Goal: Check status: Check status

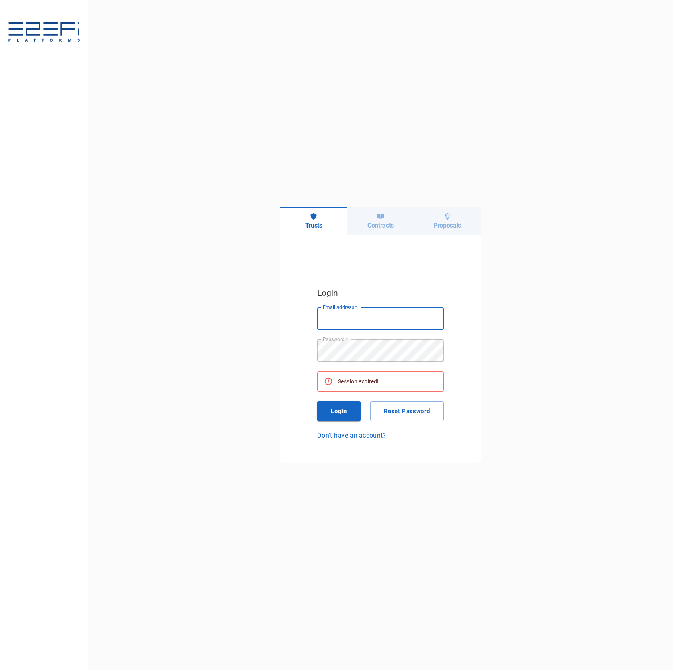
click at [408, 313] on input "Email address   *" at bounding box center [380, 318] width 127 height 22
type input "[PERSON_NAME][EMAIL_ADDRESS][DOMAIN_NAME]"
click at [349, 408] on button "Login" at bounding box center [338, 411] width 43 height 20
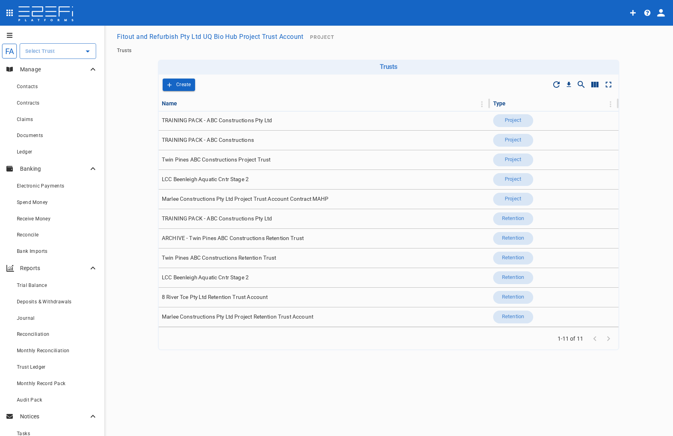
click at [254, 38] on button "Fitout and Refurbish Pty Ltd UQ Bio Hub Project Trust Account" at bounding box center [210, 37] width 193 height 16
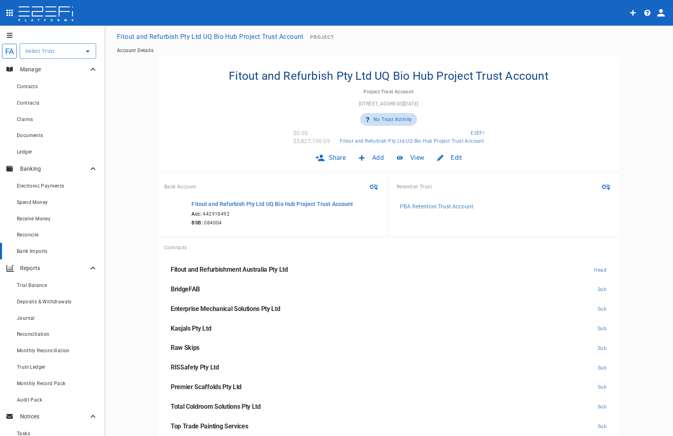
click at [43, 251] on span "Bank Imports" at bounding box center [32, 251] width 31 height 6
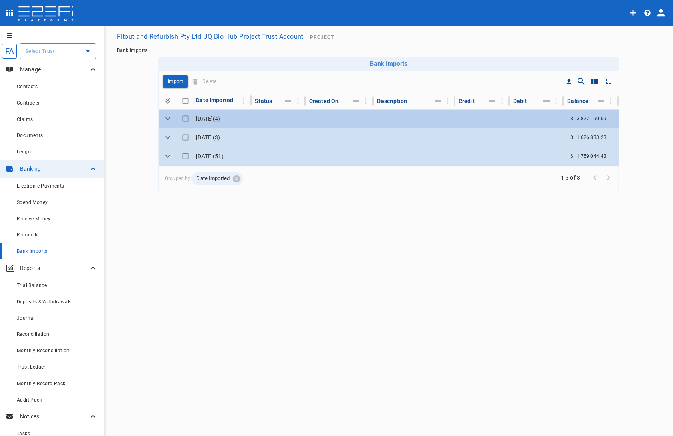
click at [436, 117] on td at bounding box center [415, 118] width 82 height 18
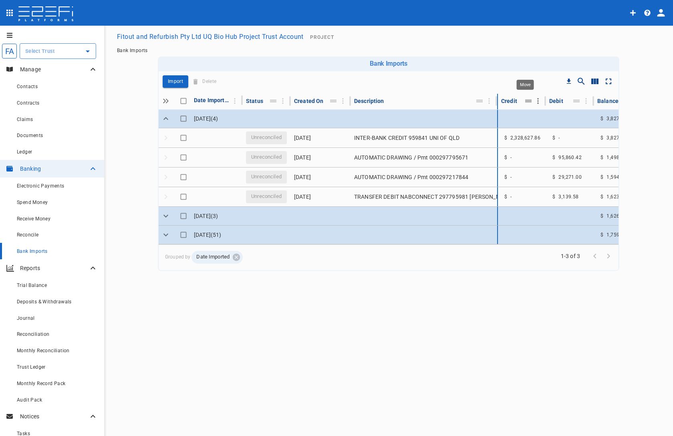
drag, startPoint x: 451, startPoint y: 101, endPoint x: 526, endPoint y: 98, distance: 75.0
click at [526, 98] on tr "Date Imported Status Created On Description Credit Debit Balance" at bounding box center [401, 101] width 484 height 15
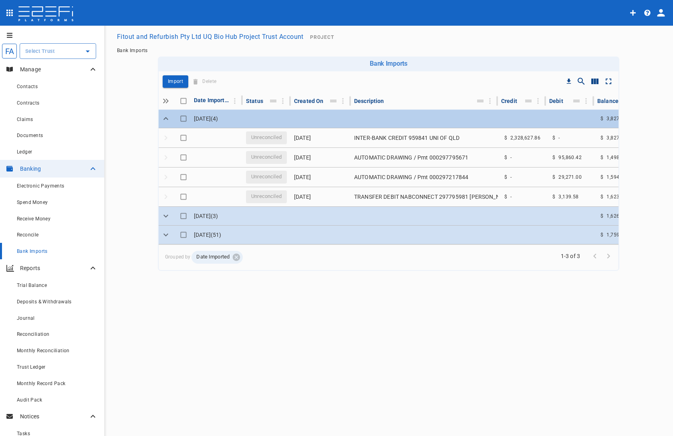
click at [579, 111] on td at bounding box center [570, 118] width 48 height 18
